Goal: Task Accomplishment & Management: Use online tool/utility

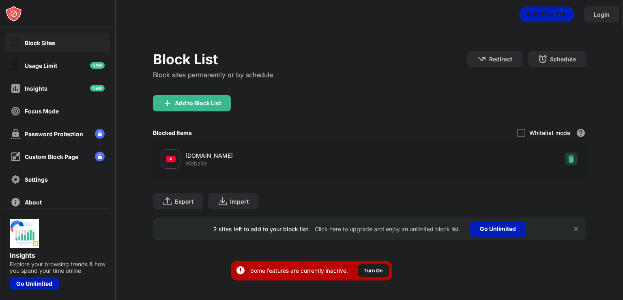
click at [572, 164] on div at bounding box center [571, 158] width 13 height 13
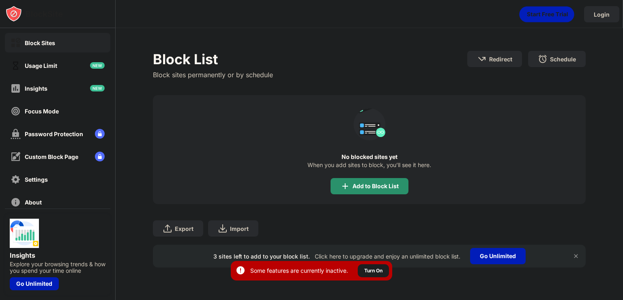
click at [361, 186] on div "Add to Block List" at bounding box center [376, 186] width 46 height 6
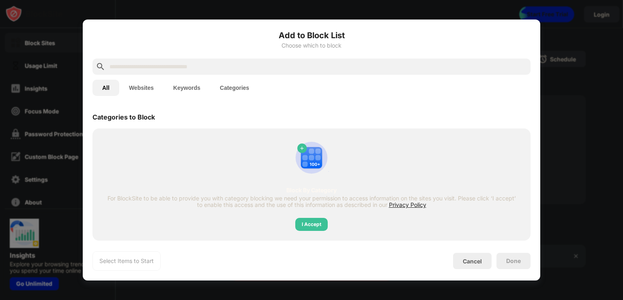
click at [292, 66] on input "text" at bounding box center [318, 67] width 419 height 10
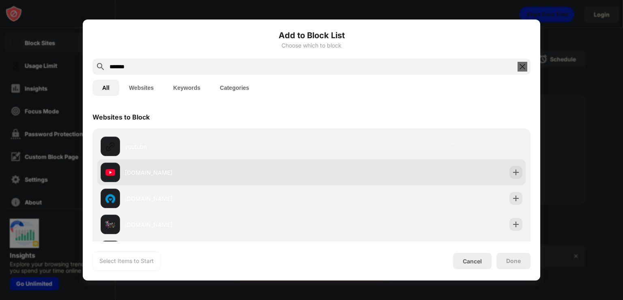
type input "*******"
click at [263, 183] on div "youtube.com" at bounding box center [311, 172] width 429 height 26
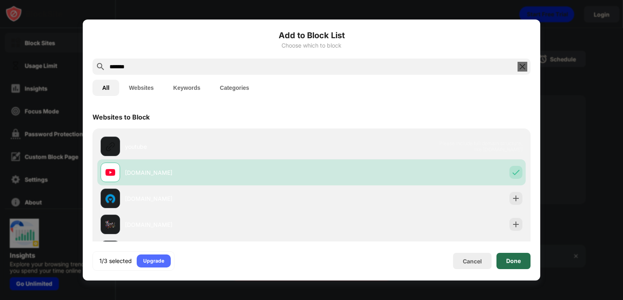
click at [510, 265] on div "Done" at bounding box center [514, 260] width 34 height 16
